Goal: Information Seeking & Learning: Understand process/instructions

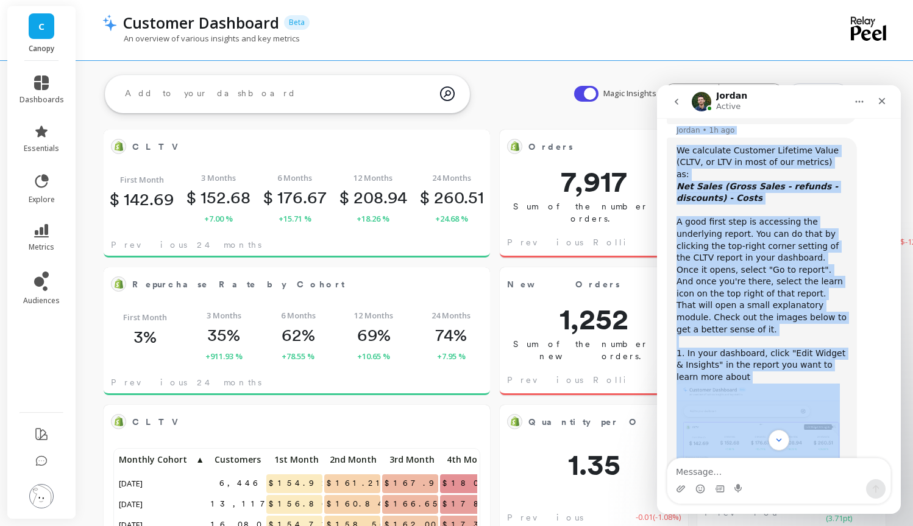
scroll to position [221, 0]
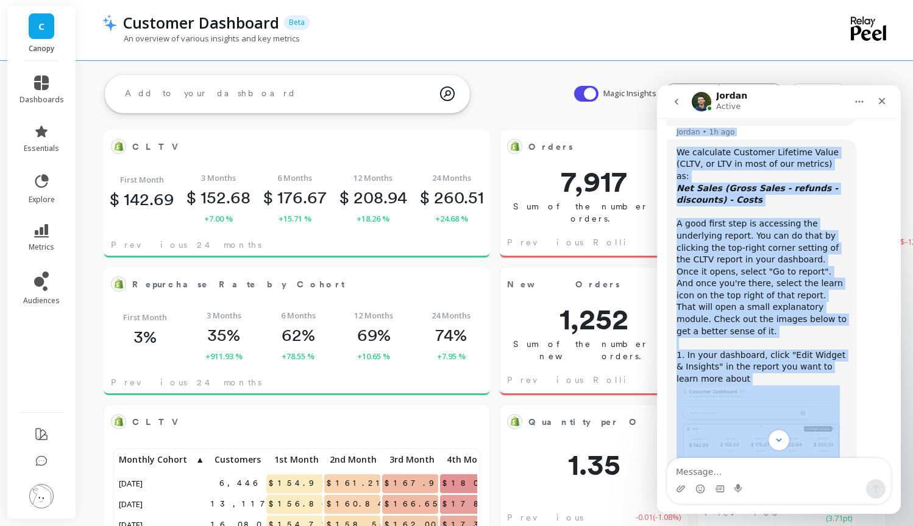
click at [739, 188] on icon "Net Sales (Gross Sales - refunds - discounts) - Costs" at bounding box center [756, 194] width 161 height 22
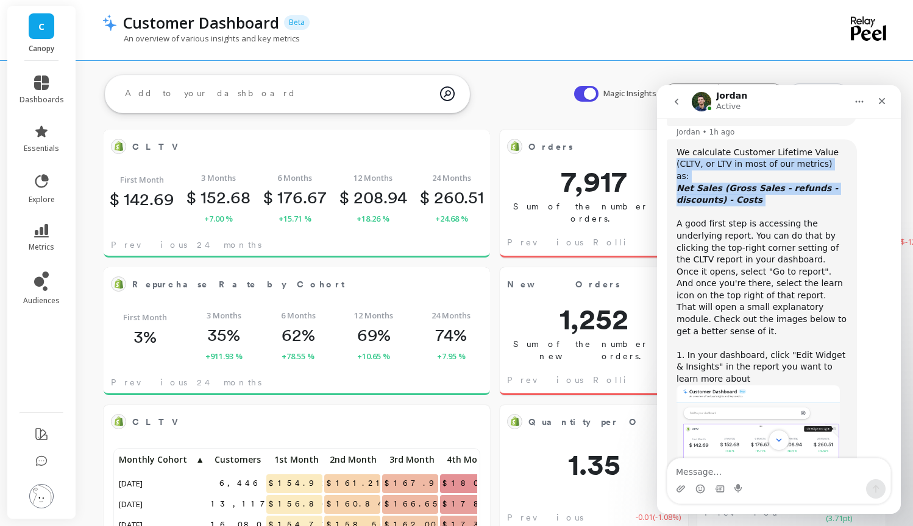
drag, startPoint x: 767, startPoint y: 206, endPoint x: 671, endPoint y: 175, distance: 100.4
click at [671, 175] on div "We calculate Customer Lifetime Value (CLTV, or LTV in most of our metrics) as: …" at bounding box center [761, 444] width 190 height 609
copy div "(CLTV, or LTV in most of our metrics) as: Net Sales (Gross Sales - refunds - di…"
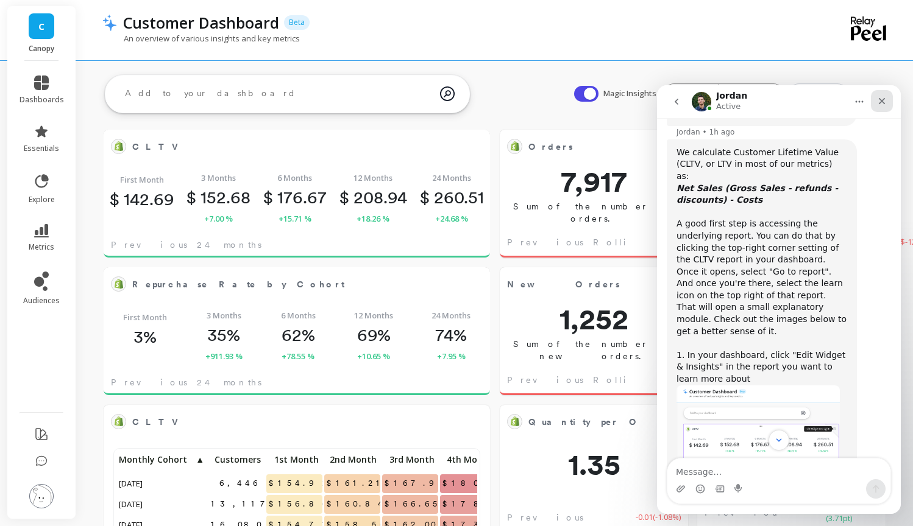
click at [889, 100] on div "Close" at bounding box center [882, 101] width 22 height 22
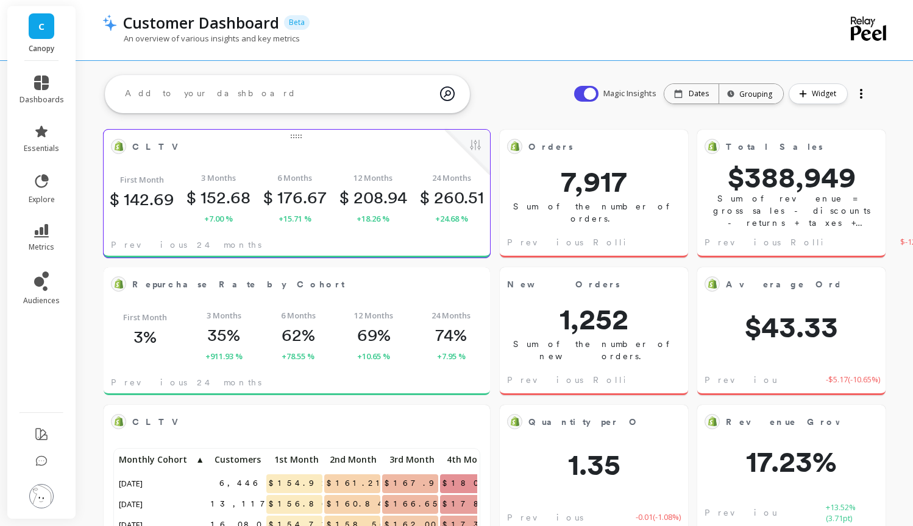
click at [283, 198] on p "$ 176.67" at bounding box center [294, 197] width 63 height 21
click at [45, 72] on li "dashboards" at bounding box center [41, 90] width 59 height 44
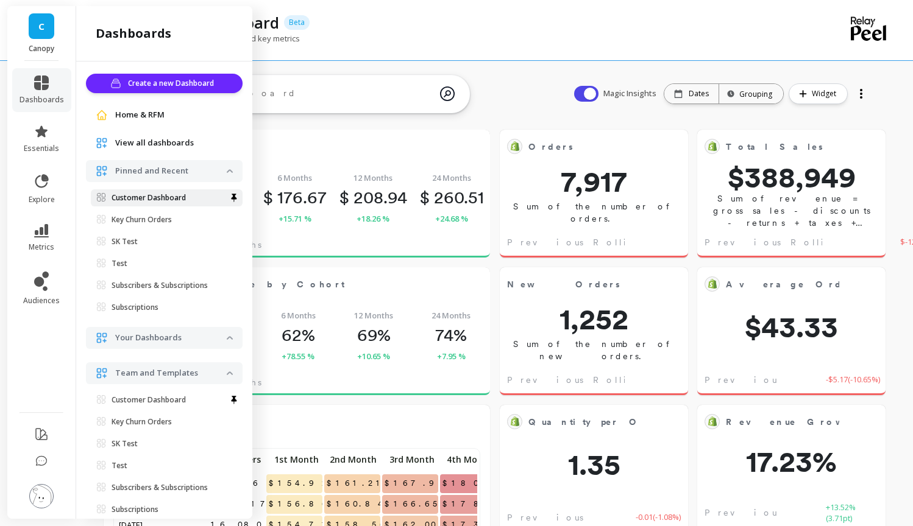
click at [164, 201] on p "Customer Dashboard" at bounding box center [148, 198] width 74 height 10
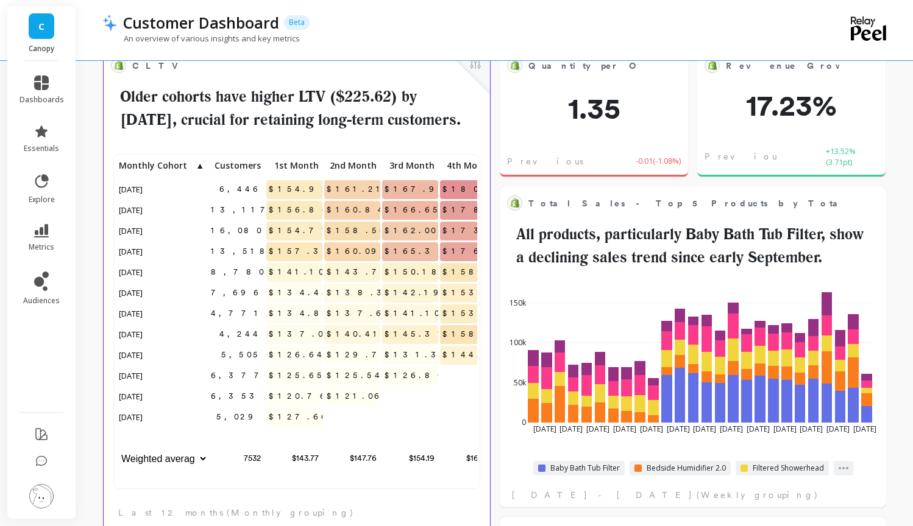
click at [303, 199] on span "$154.92" at bounding box center [299, 189] width 67 height 18
click at [306, 199] on span "$154.92" at bounding box center [299, 189] width 67 height 18
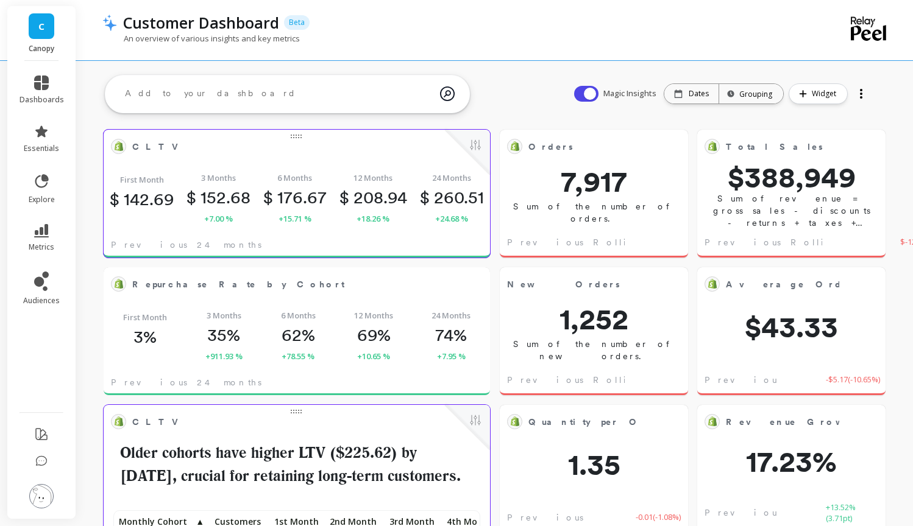
click at [247, 161] on div "CLTV Edit Widget & Insights" at bounding box center [297, 146] width 386 height 33
click at [277, 175] on span "6 Months" at bounding box center [294, 178] width 35 height 12
